Goal: Check status: Check status

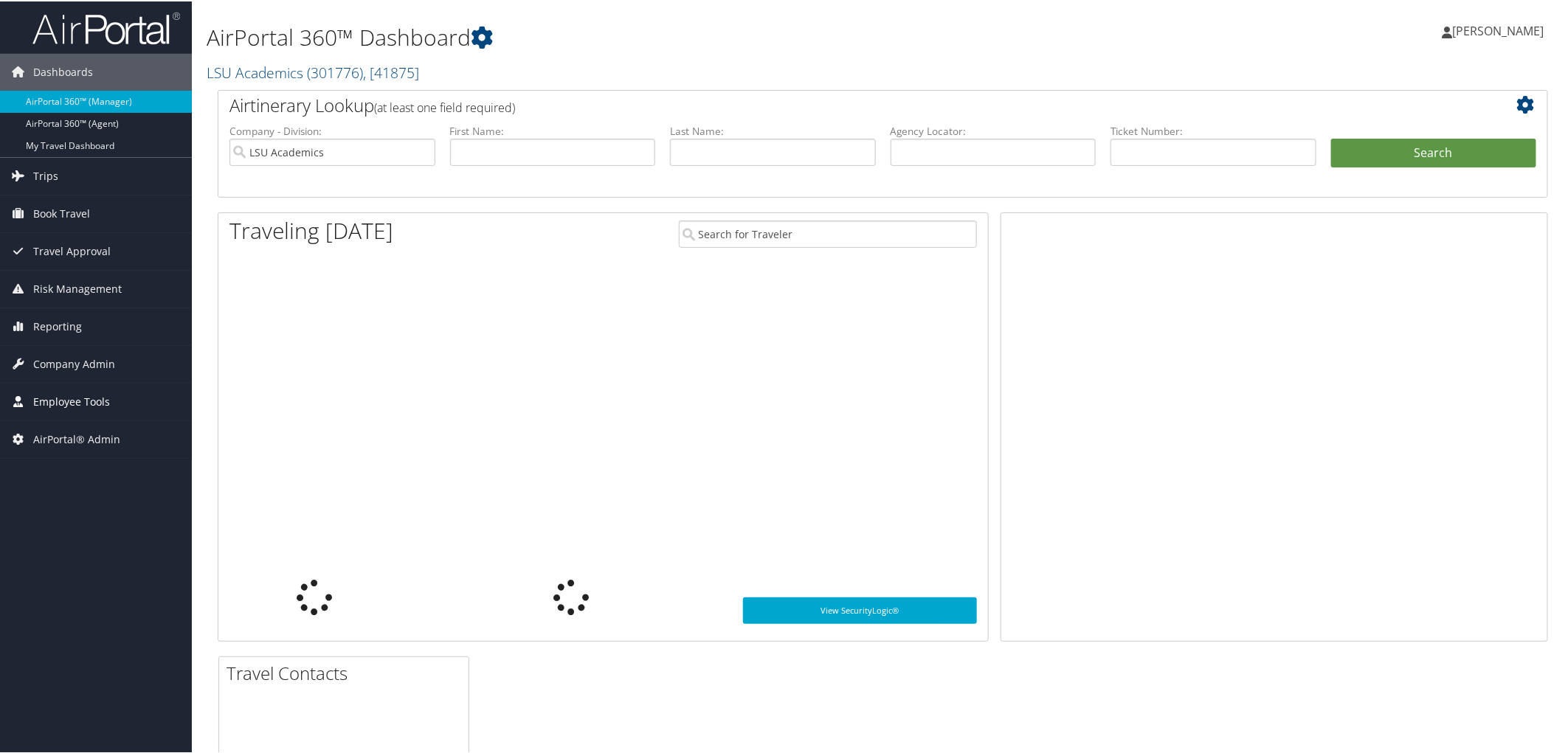
click at [87, 401] on span "Employee Tools" at bounding box center [72, 400] width 77 height 37
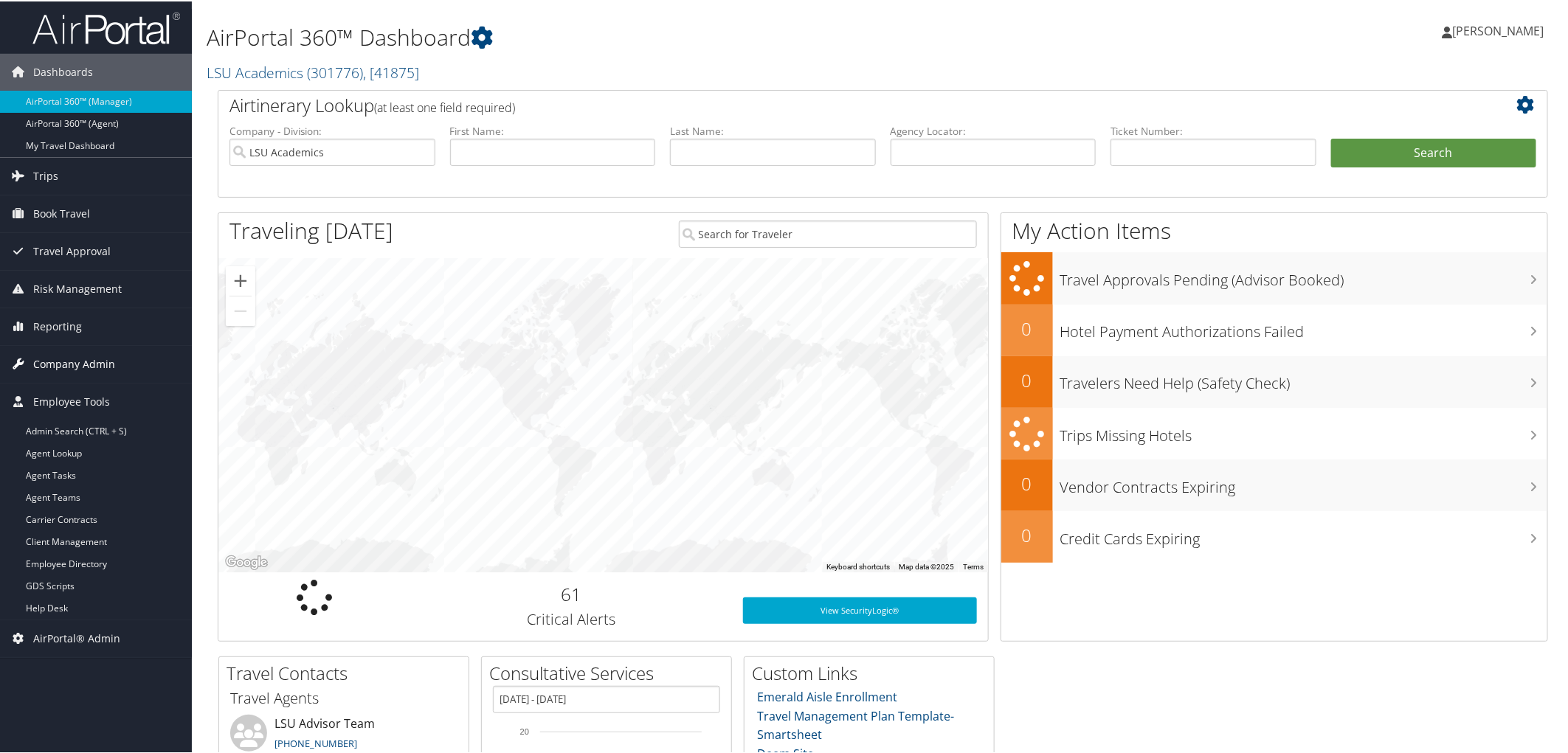
click at [72, 365] on span "Company Admin" at bounding box center [74, 362] width 82 height 37
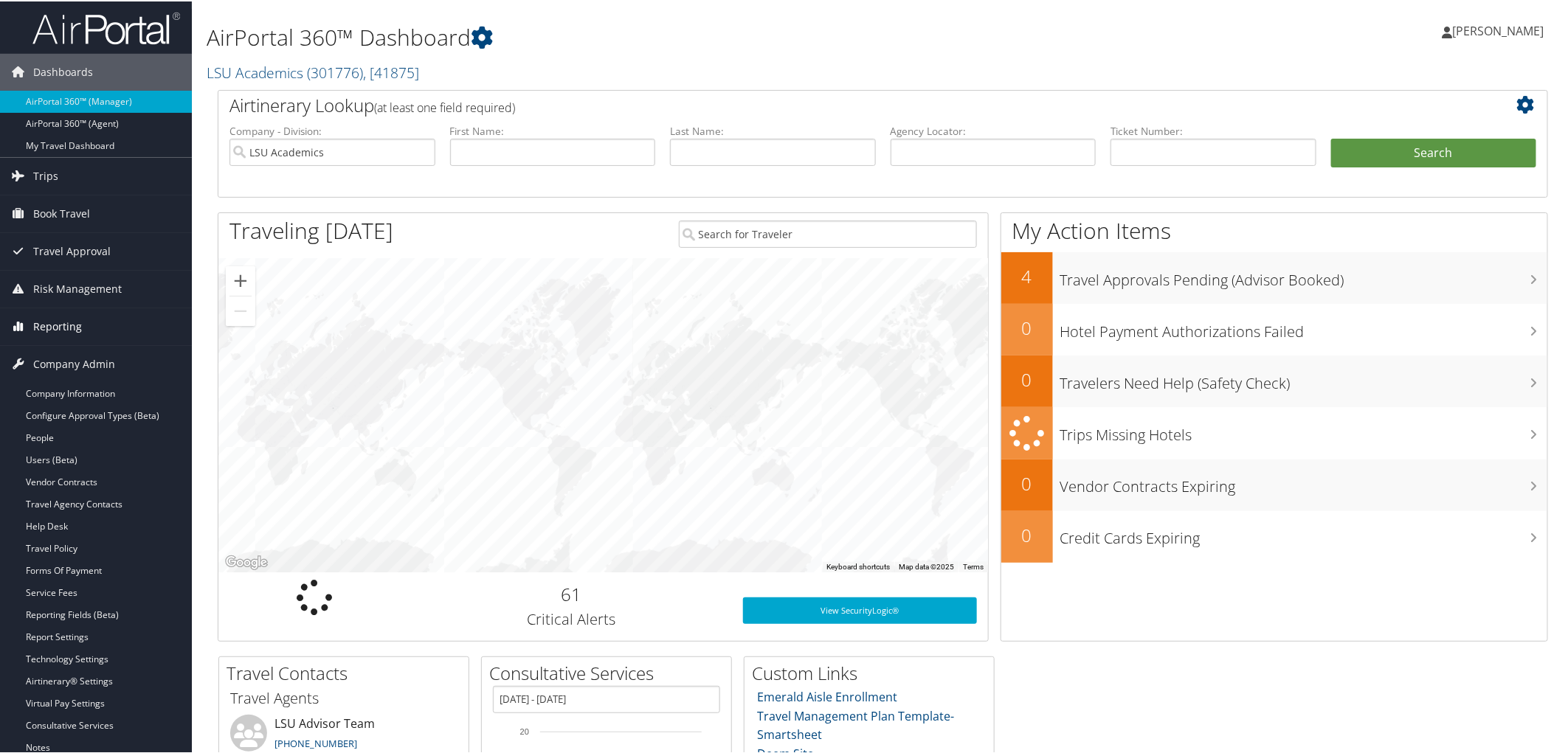
click at [60, 326] on span "Reporting" at bounding box center [58, 325] width 49 height 37
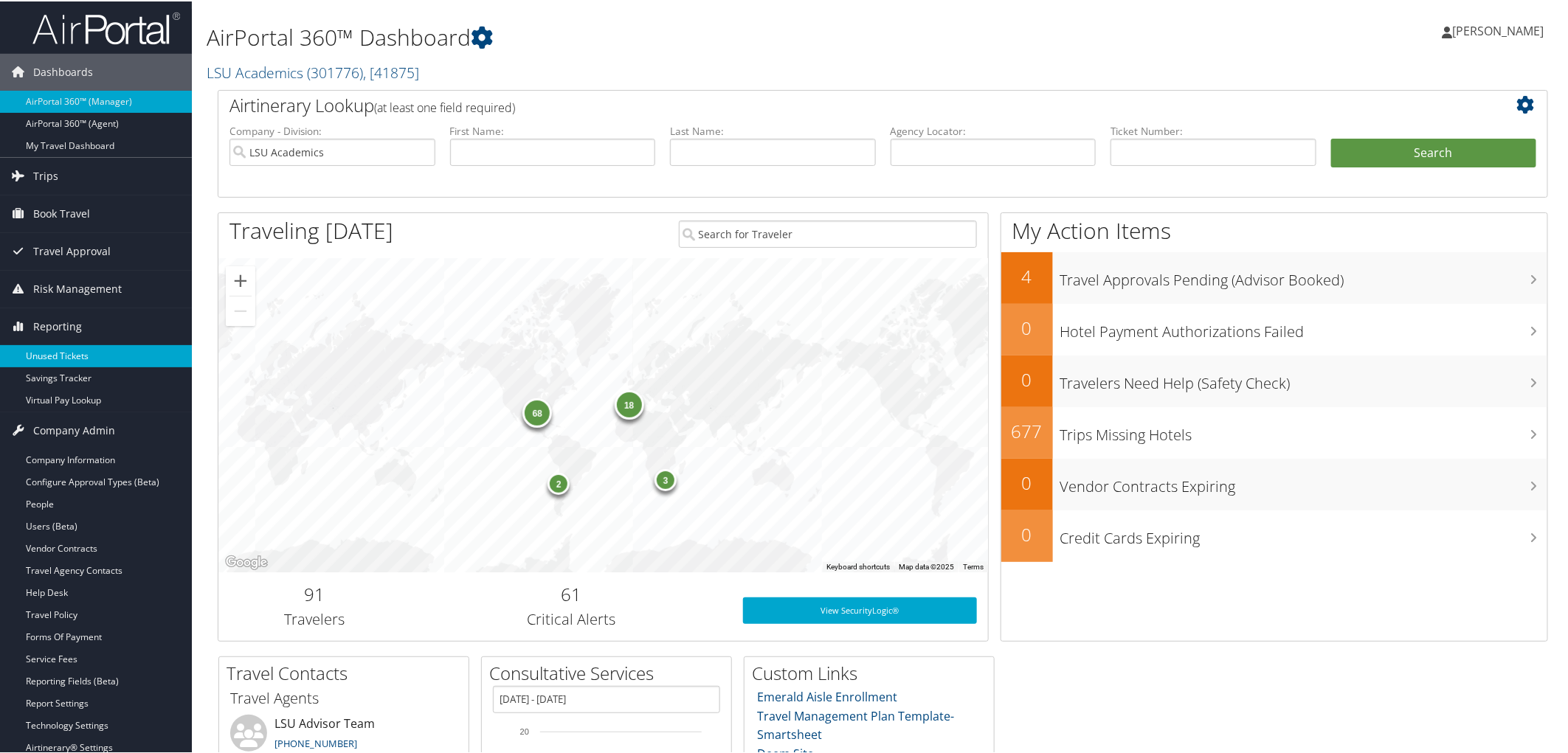
click at [76, 355] on link "Unused Tickets" at bounding box center [96, 354] width 192 height 22
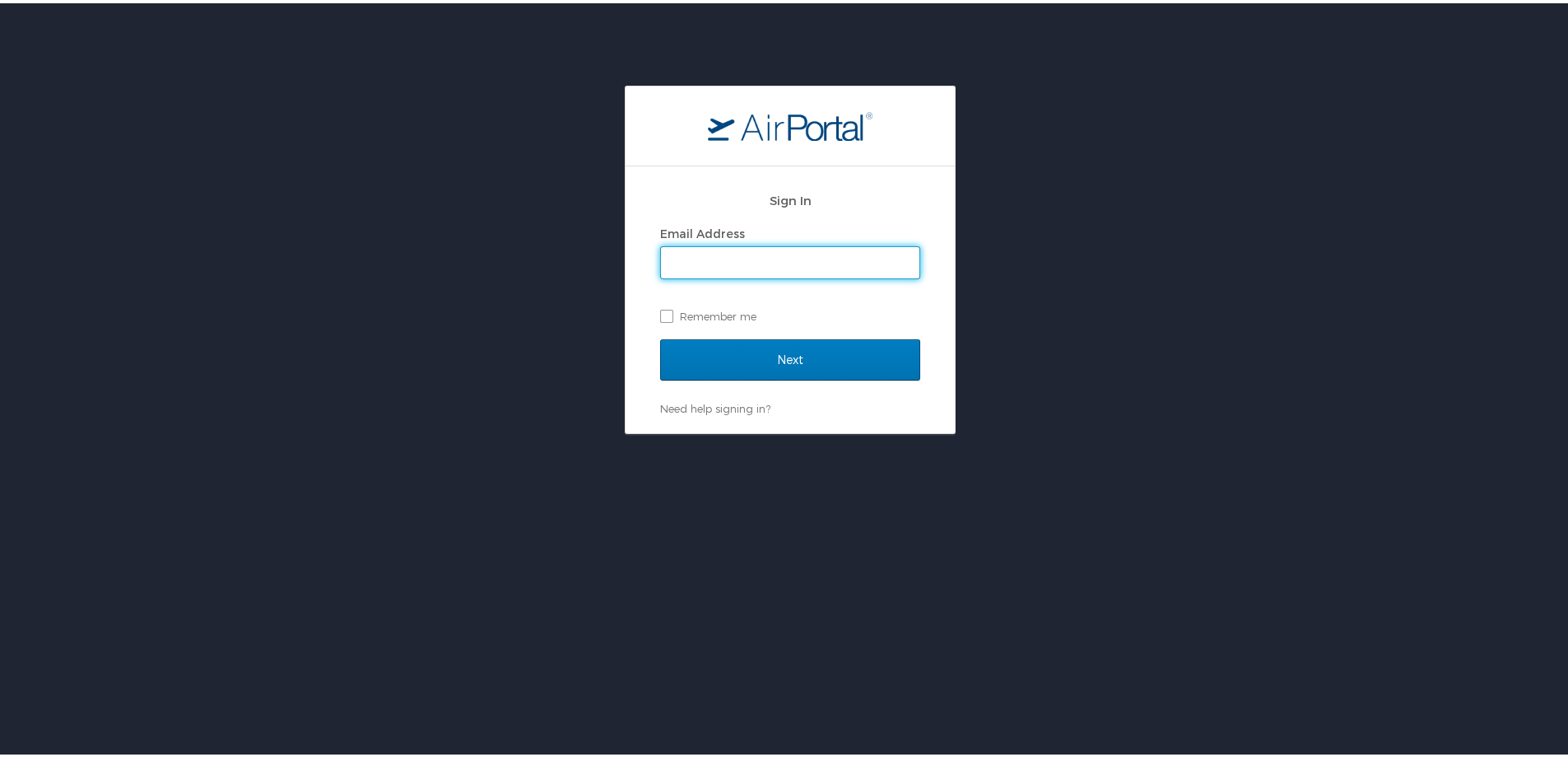
type input "ashley.lammert@cbtravel.com"
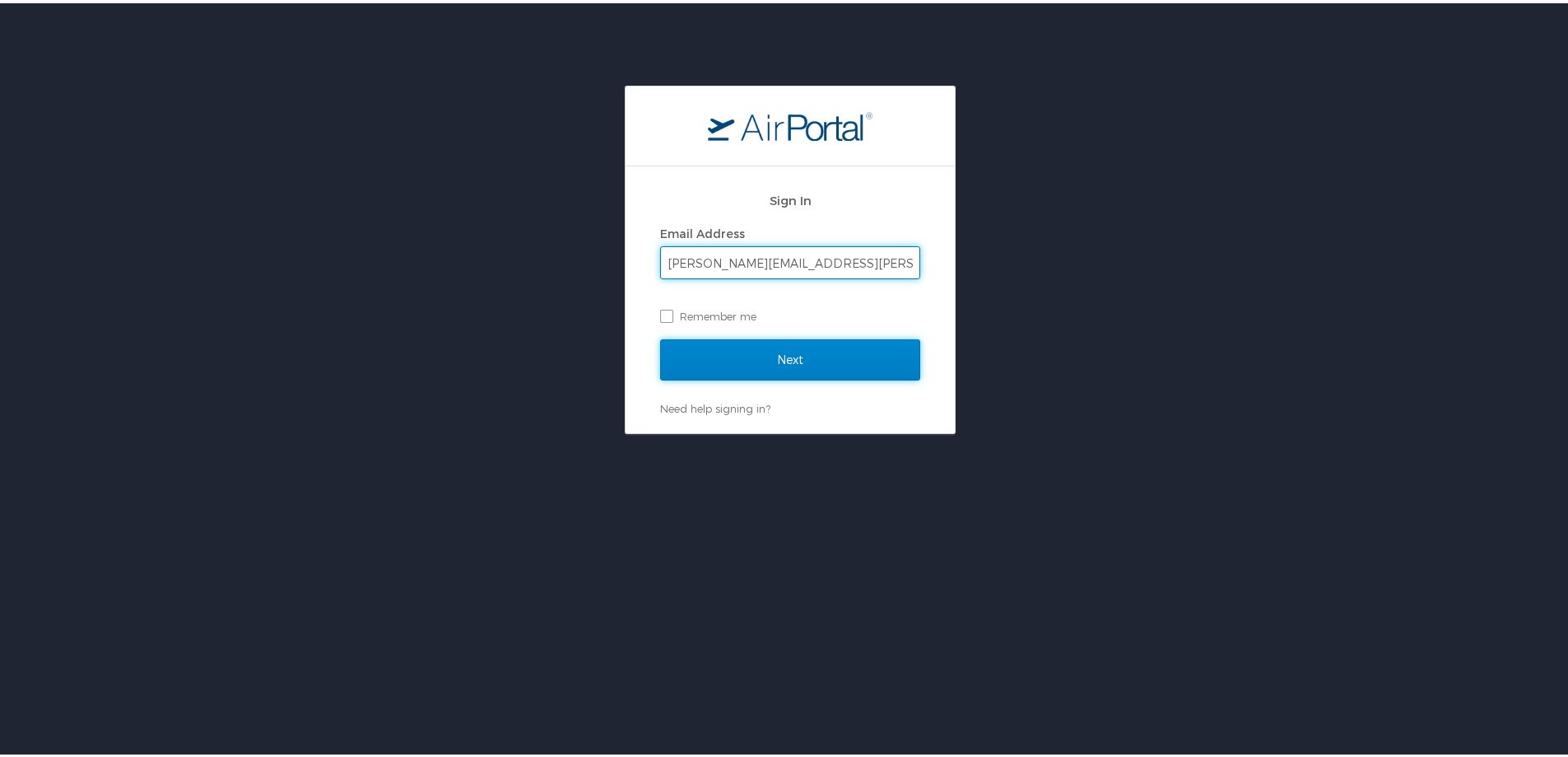
click at [821, 356] on input "Next" at bounding box center [790, 356] width 260 height 41
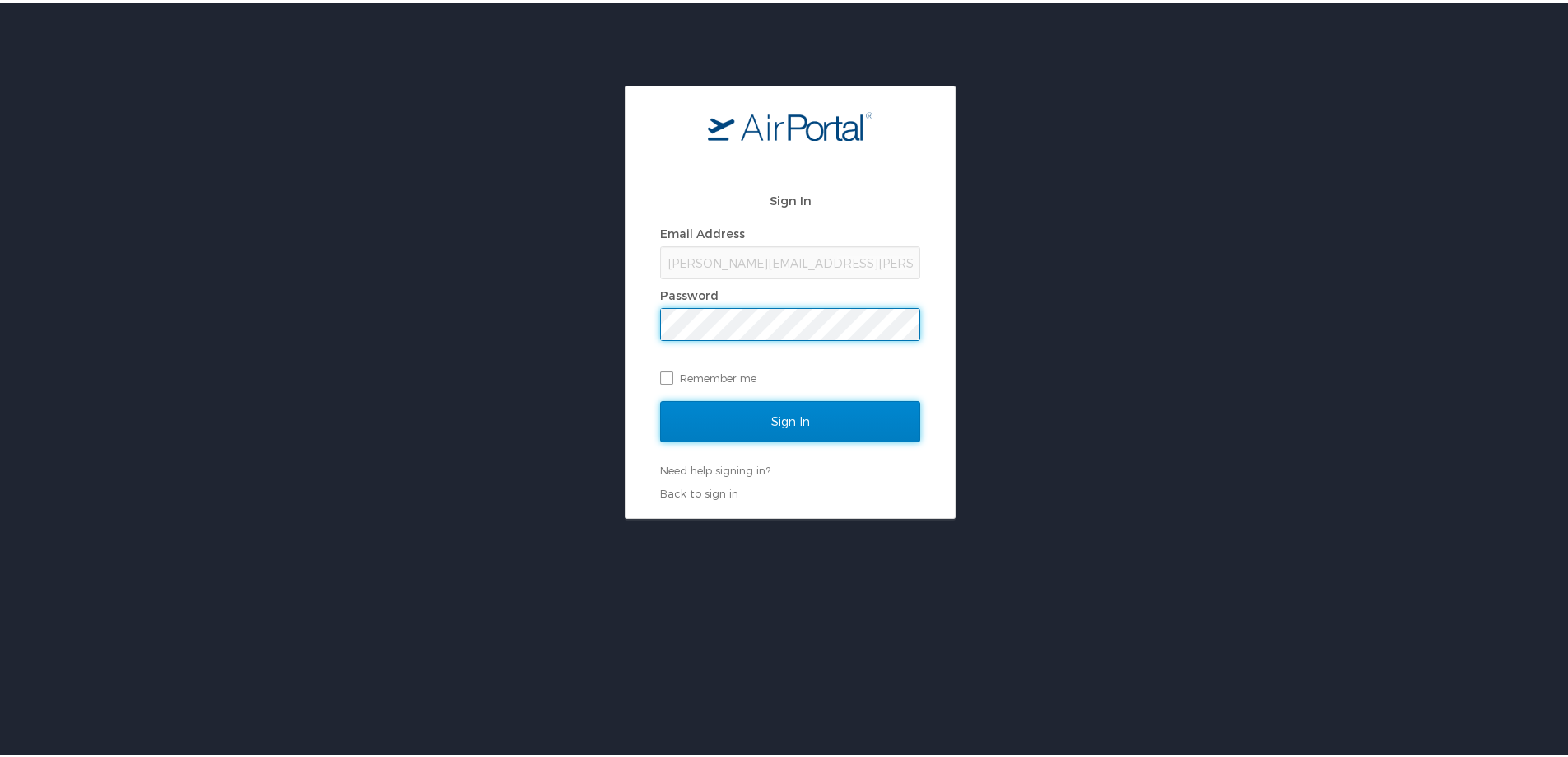
click at [803, 424] on input "Sign In" at bounding box center [790, 418] width 260 height 41
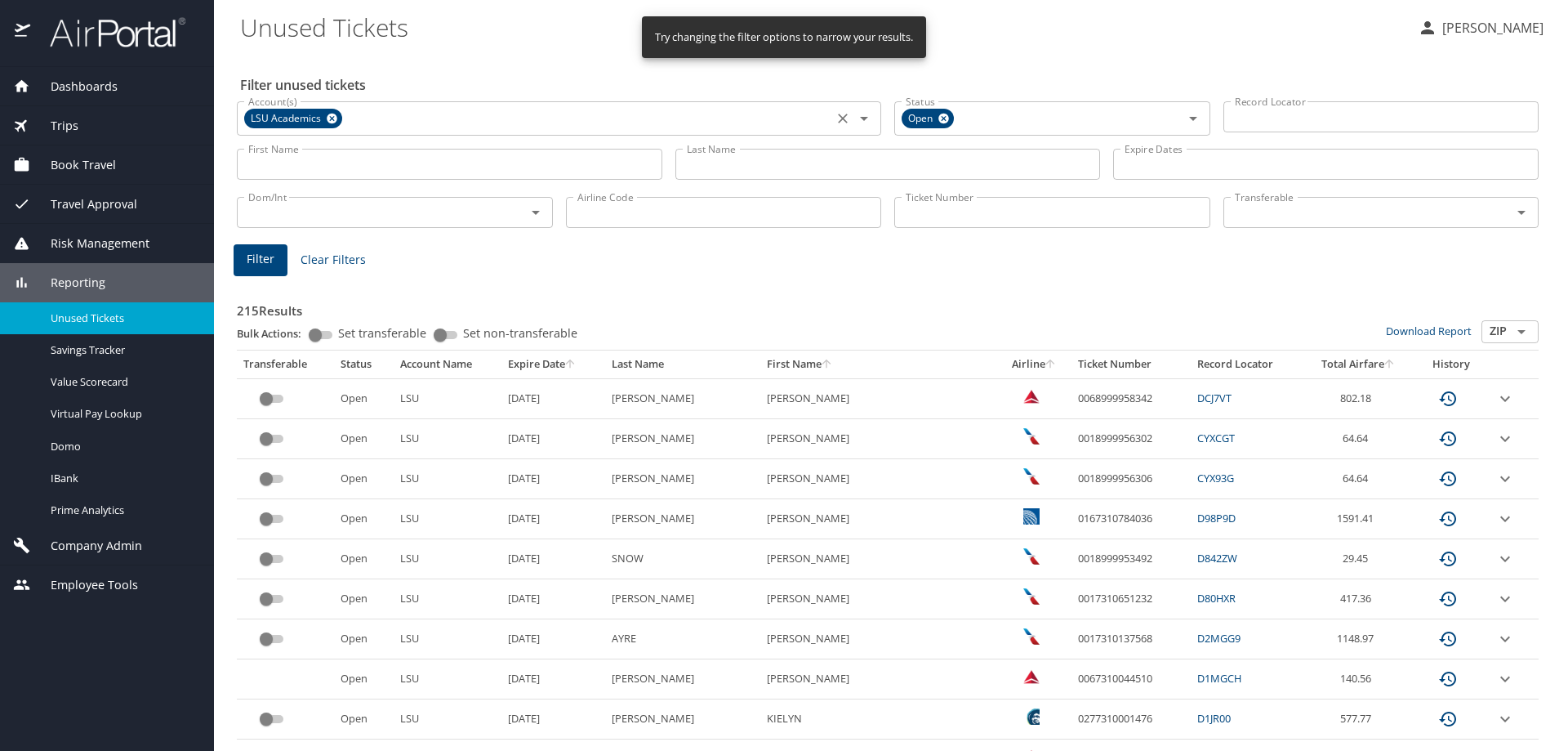
click at [837, 118] on icon "Clear" at bounding box center [842, 118] width 10 height 10
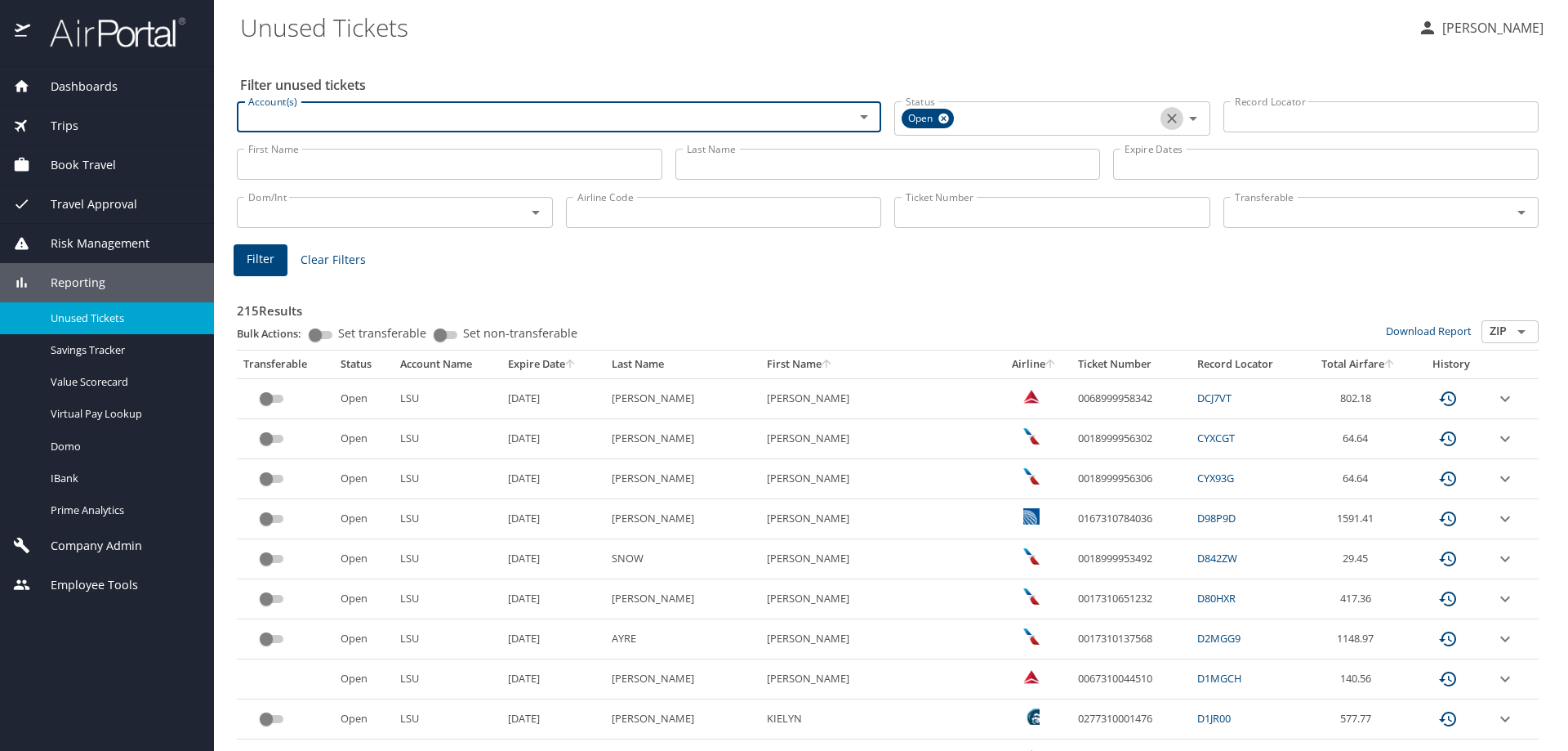
click at [1163, 119] on icon "Clear" at bounding box center [1171, 118] width 16 height 16
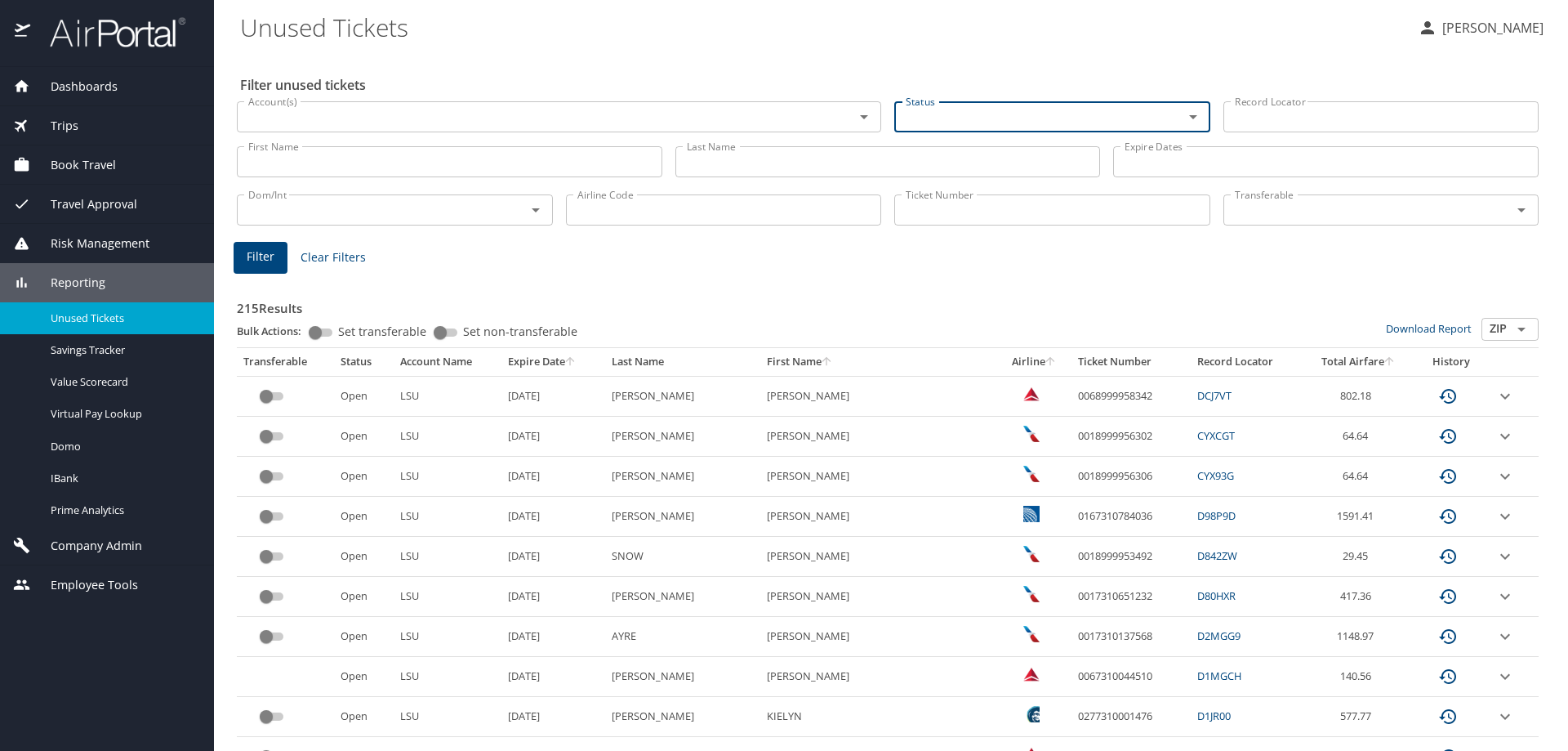
click at [1050, 197] on input "Ticket Number" at bounding box center [1052, 210] width 316 height 31
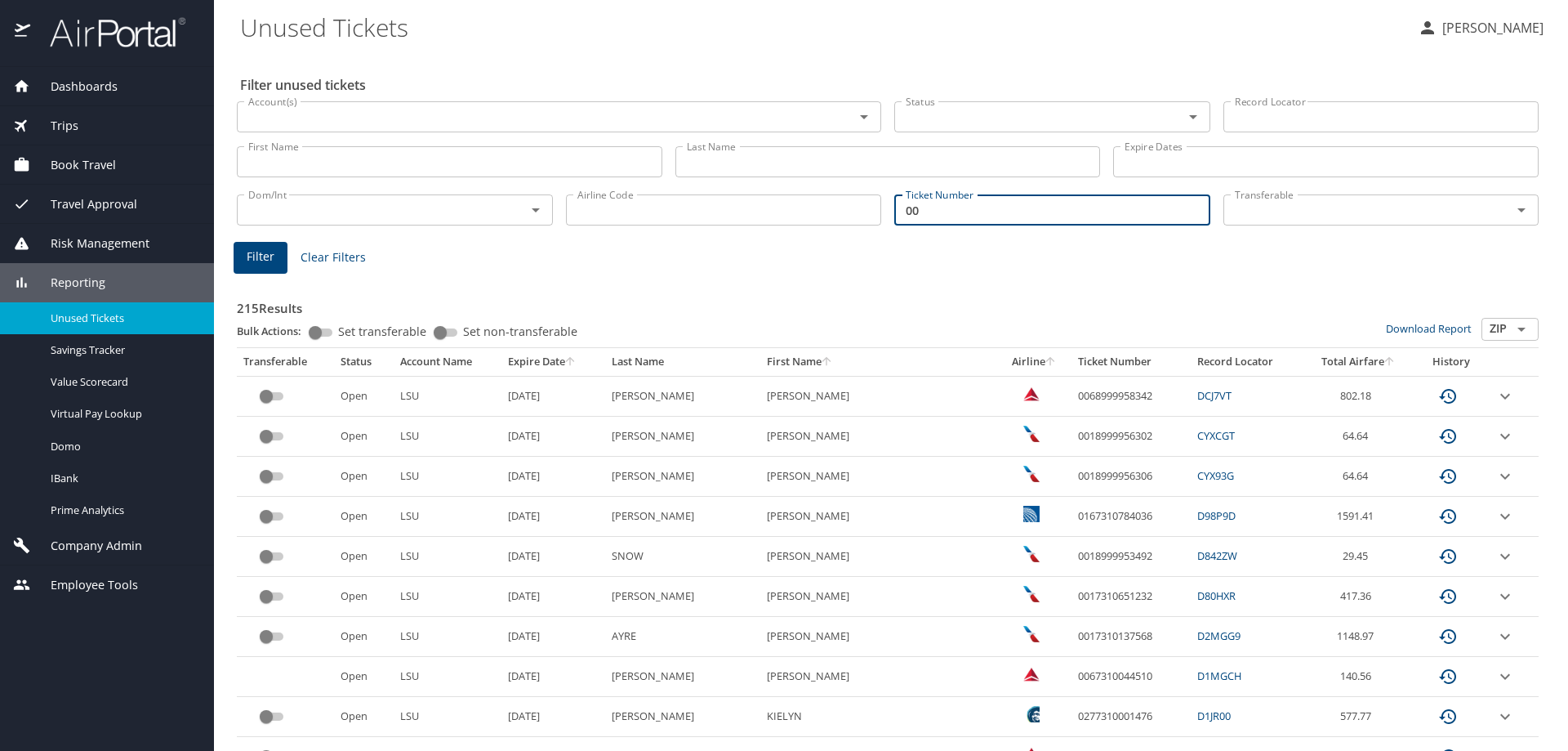
paste input "68998448757"
type input "0068998448757"
click at [260, 261] on span "Filter" at bounding box center [260, 257] width 28 height 21
